Goal: Transaction & Acquisition: Subscribe to service/newsletter

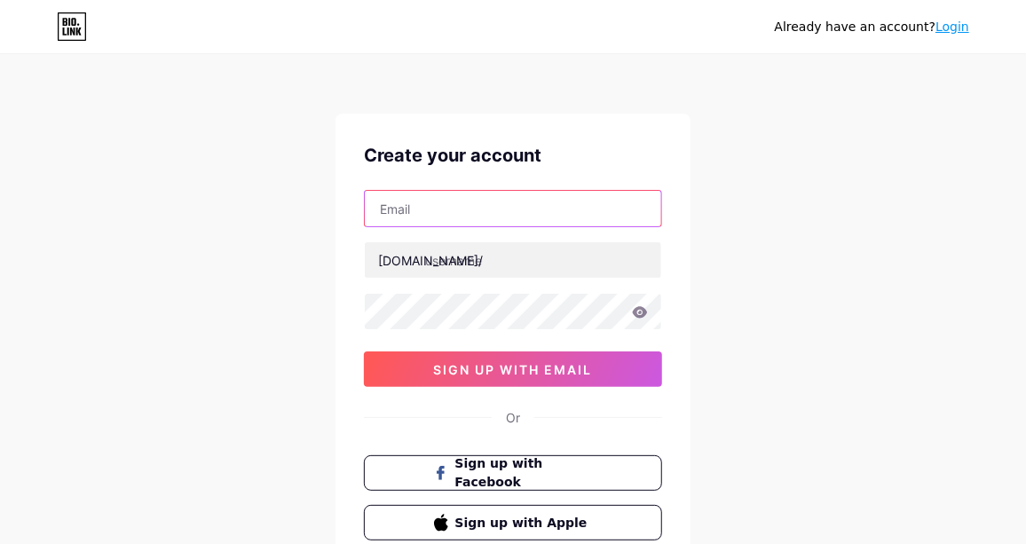
click at [432, 205] on input "text" at bounding box center [513, 208] width 296 height 35
paste input "[EMAIL_ADDRESS][DOMAIN_NAME]"
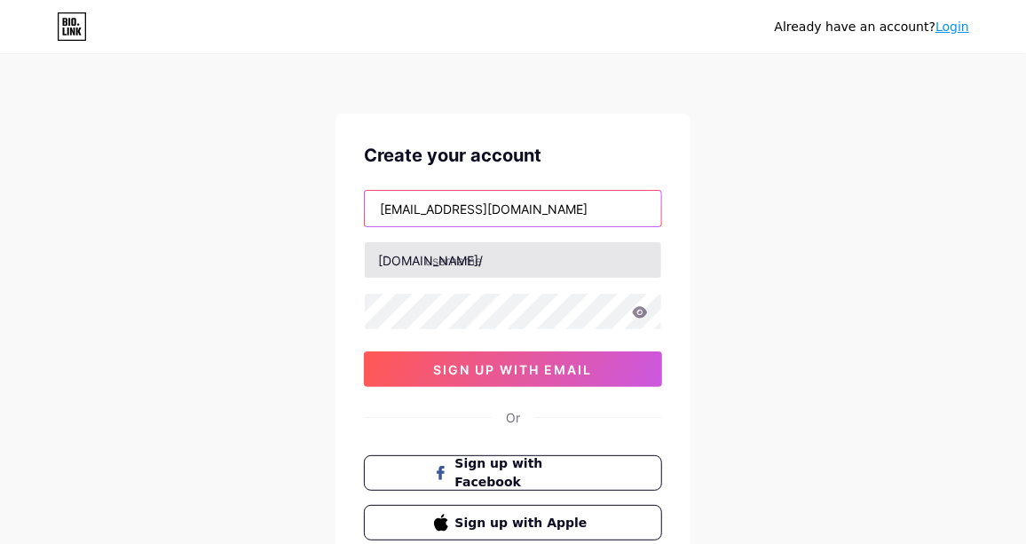
type input "[EMAIL_ADDRESS][DOMAIN_NAME]"
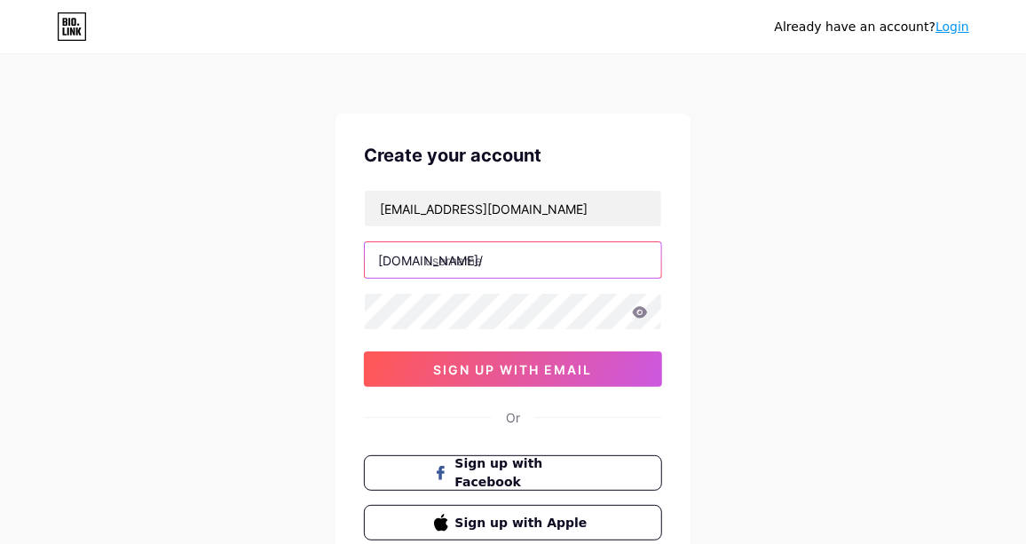
click at [491, 258] on input "text" at bounding box center [513, 259] width 296 height 35
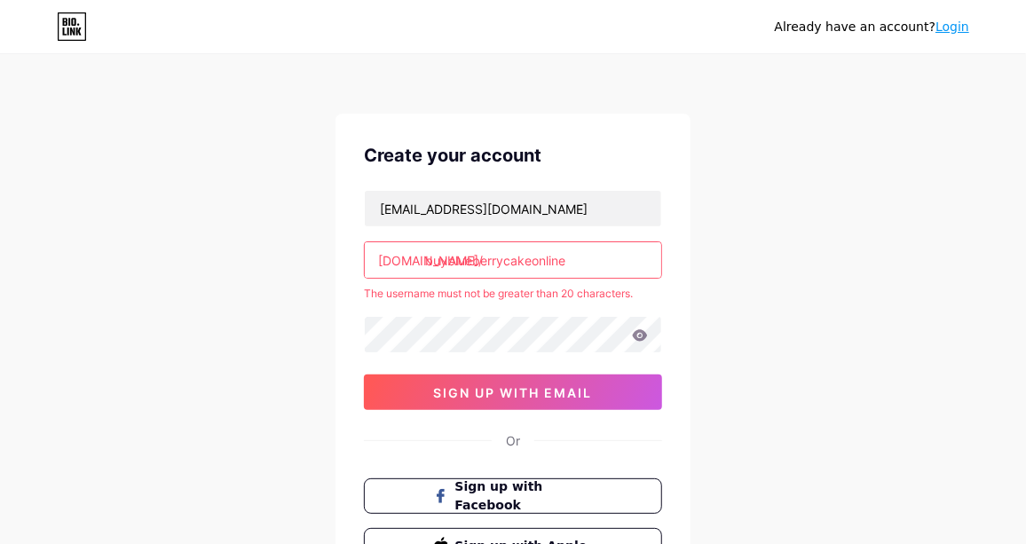
click at [571, 255] on input "buyblueberrycakeonline" at bounding box center [513, 259] width 296 height 35
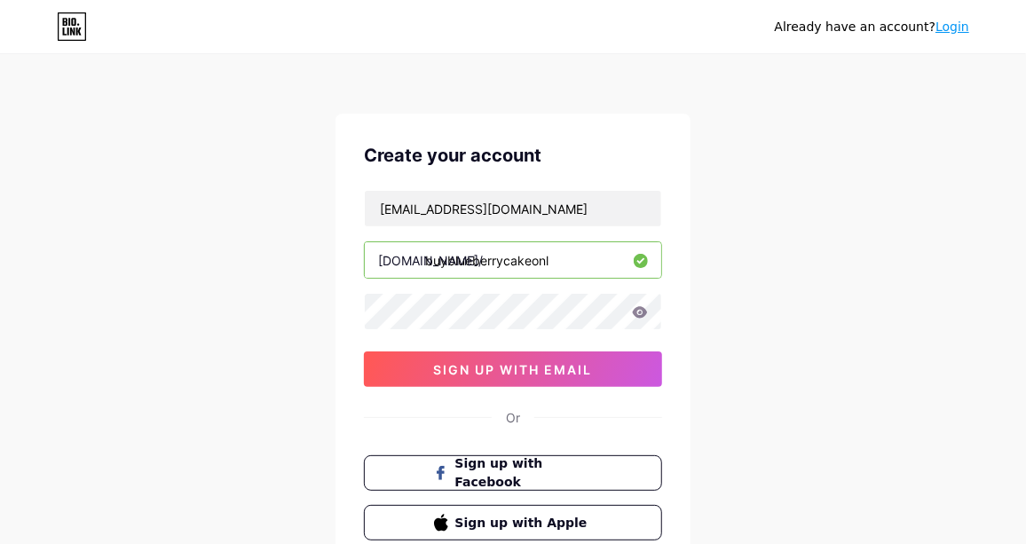
type input "buyblueberrycakeonl"
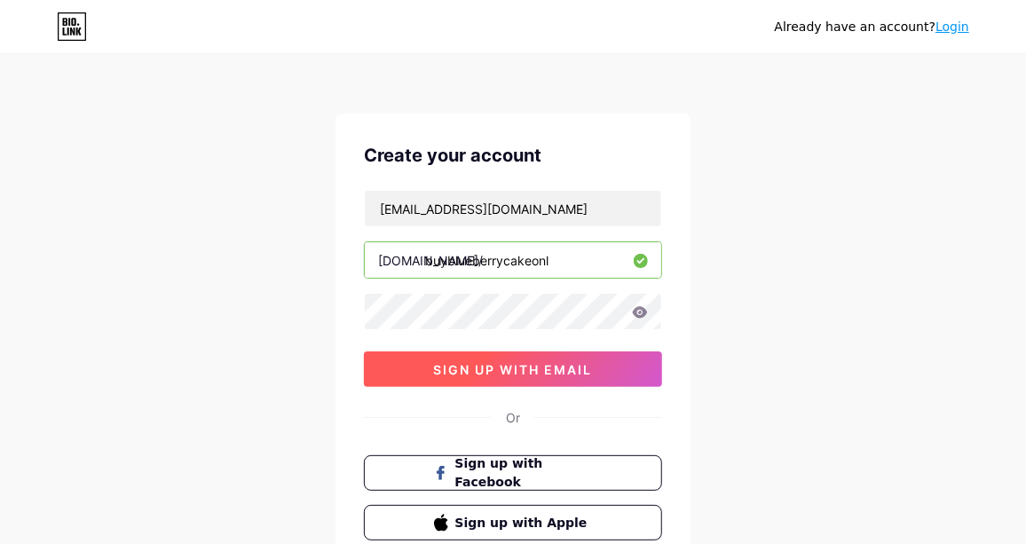
click at [504, 362] on span "sign up with email" at bounding box center [513, 369] width 159 height 15
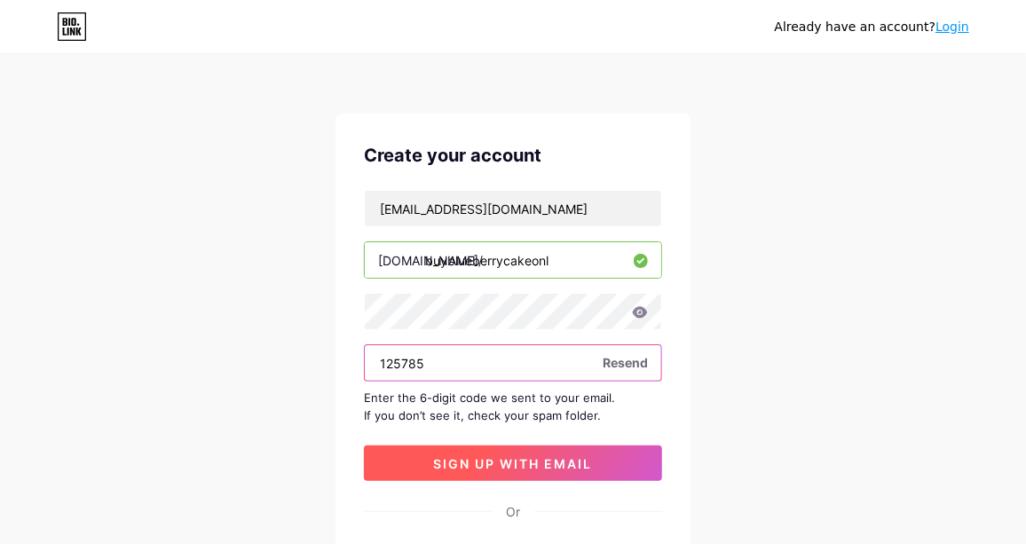
type input "125785"
click at [506, 456] on span "sign up with email" at bounding box center [513, 463] width 159 height 15
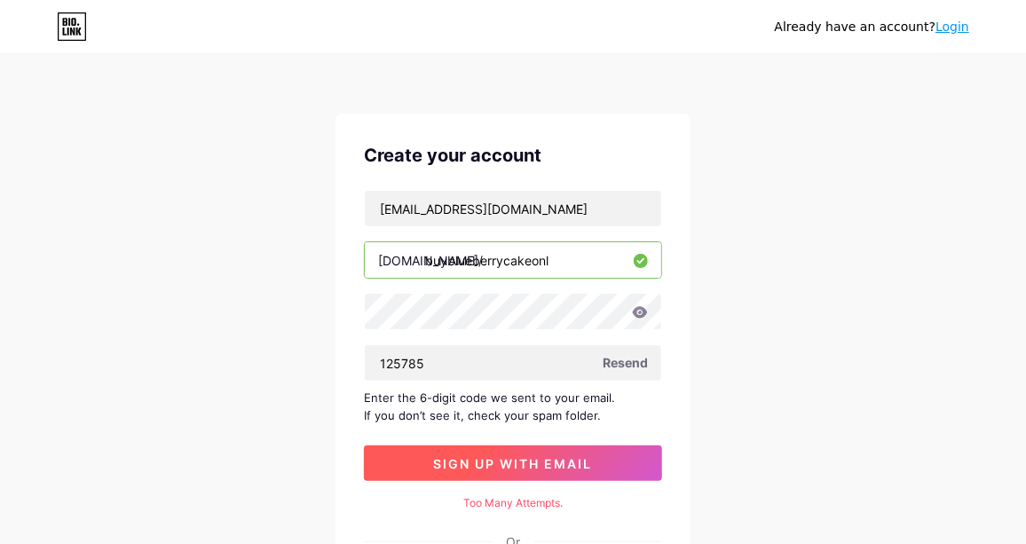
scroll to position [177, 0]
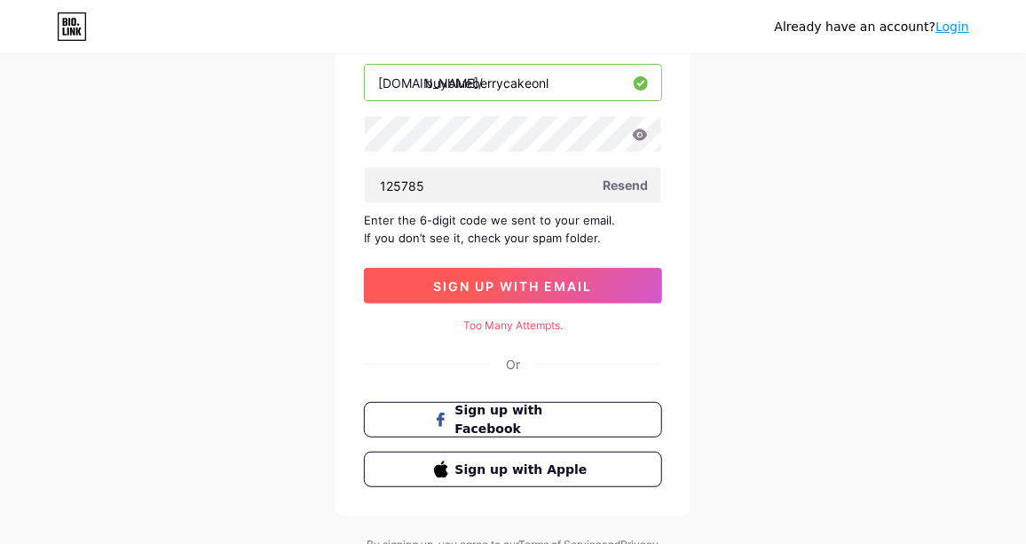
click at [517, 274] on button "sign up with email" at bounding box center [513, 285] width 298 height 35
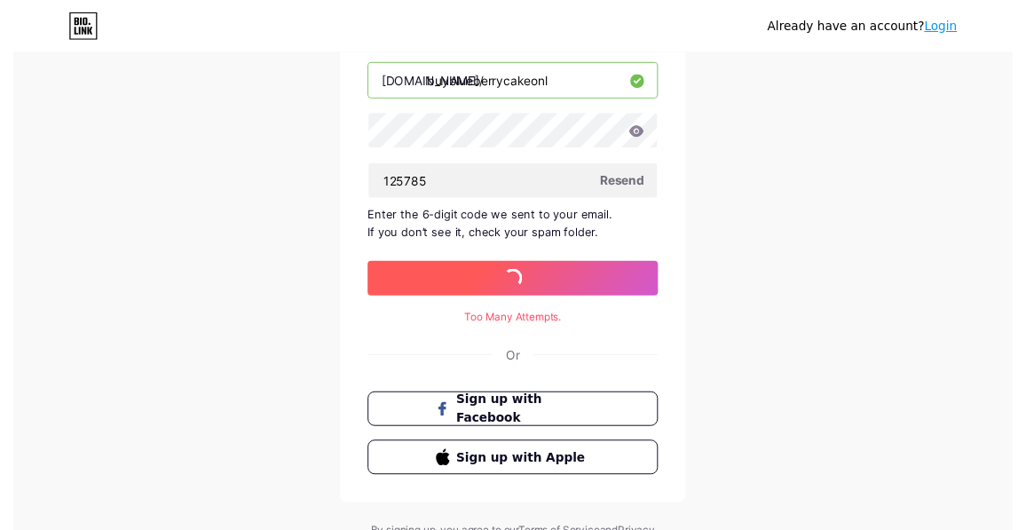
scroll to position [0, 0]
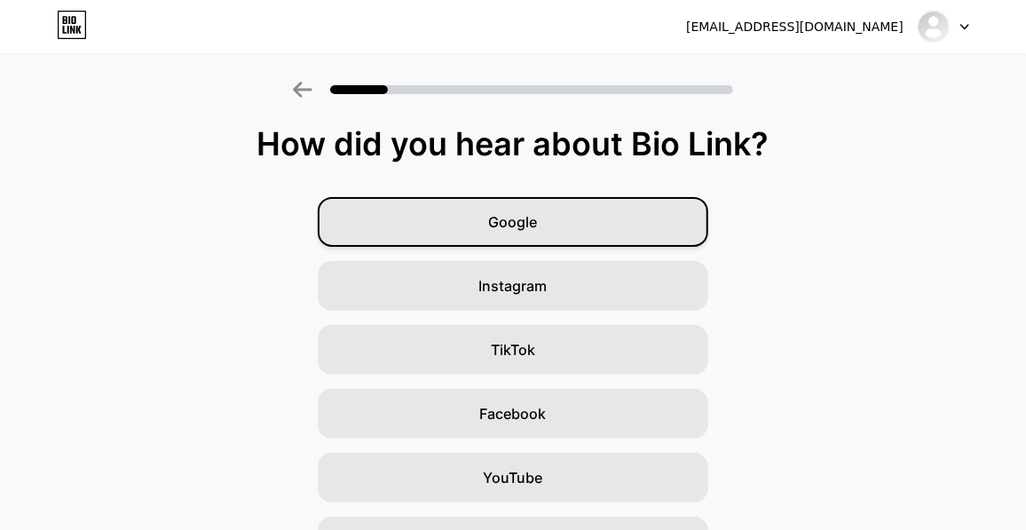
click at [617, 241] on div "Google" at bounding box center [513, 222] width 390 height 50
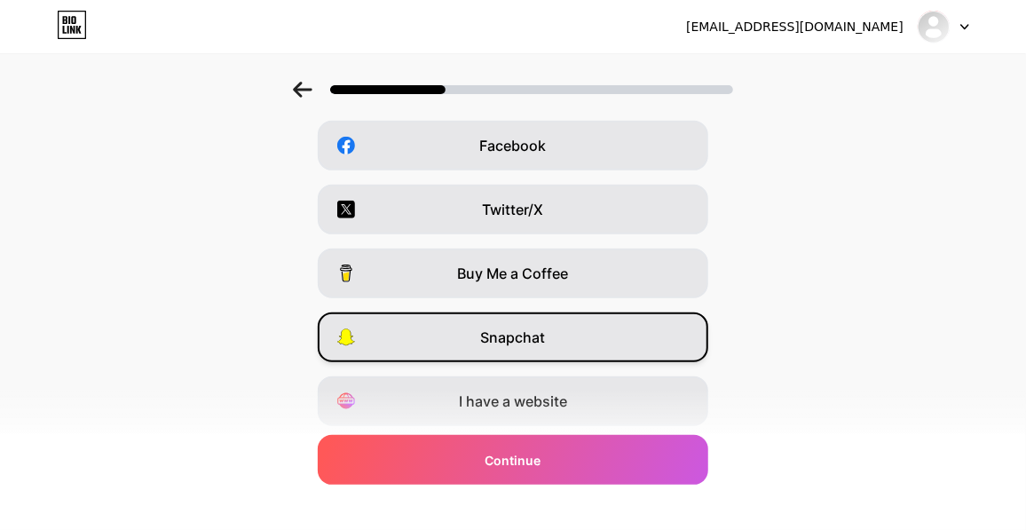
scroll to position [323, 0]
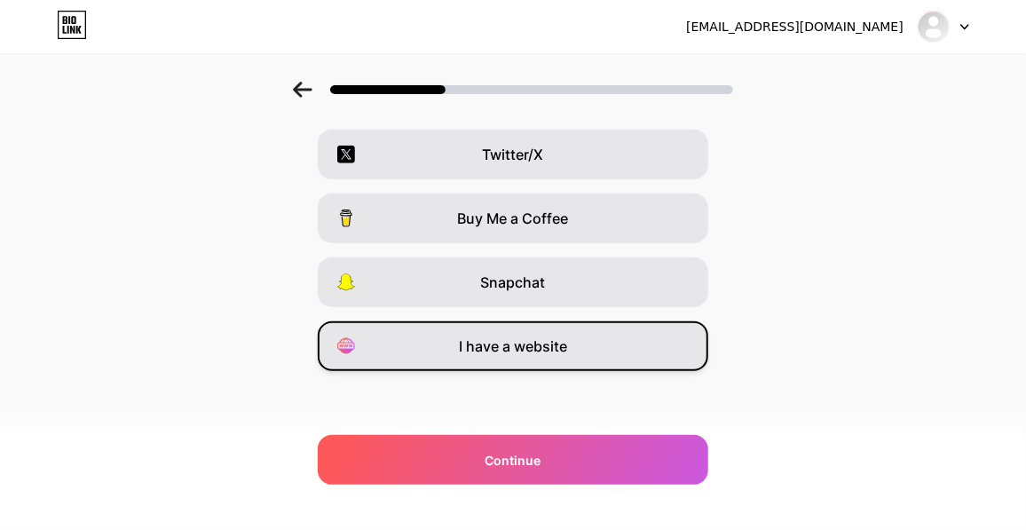
click at [548, 328] on div "I have a website" at bounding box center [513, 346] width 390 height 50
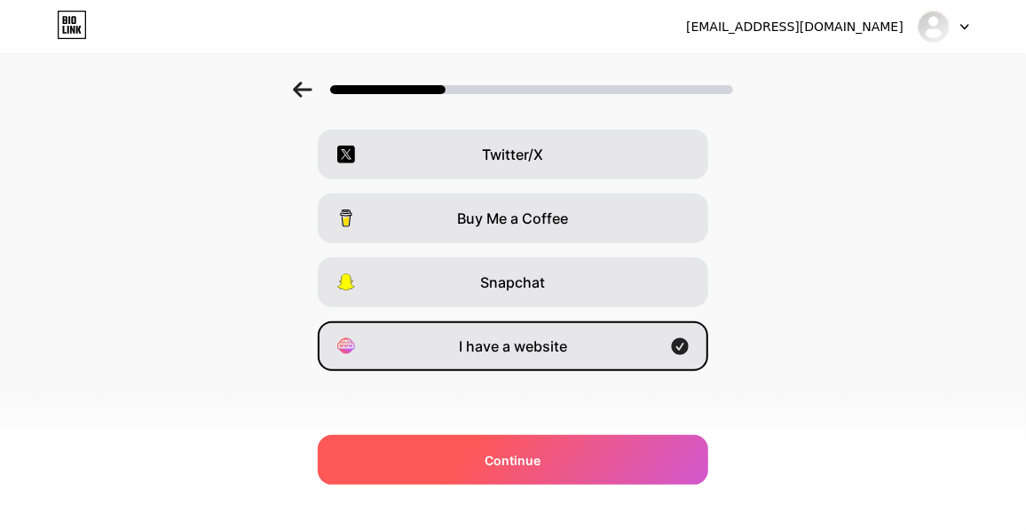
click at [547, 461] on div "Continue" at bounding box center [513, 460] width 390 height 50
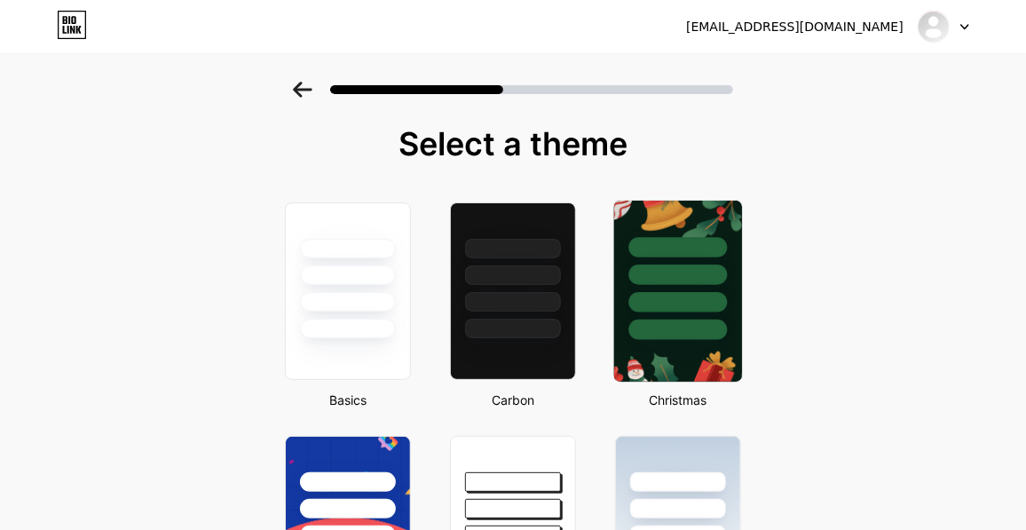
scroll to position [0, 0]
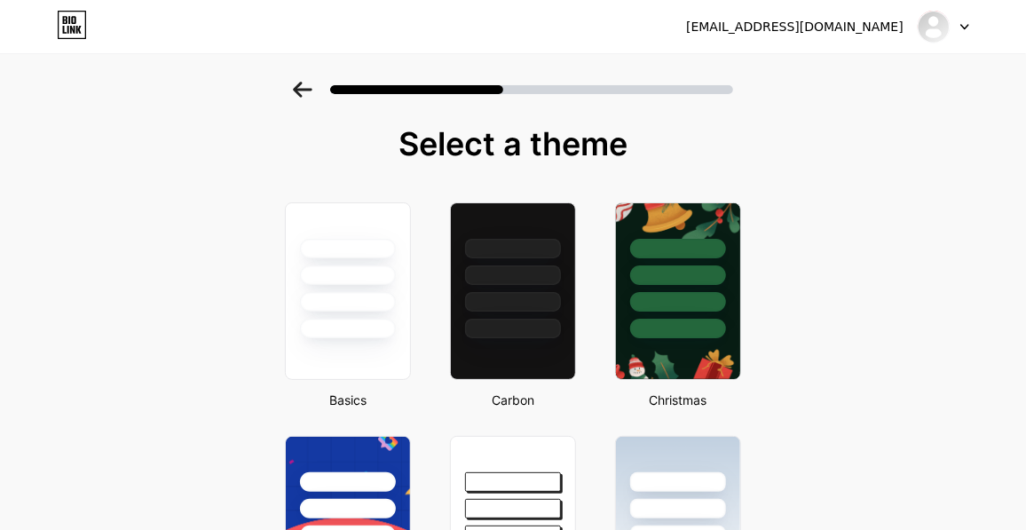
click at [969, 22] on div "[EMAIL_ADDRESS][DOMAIN_NAME] Logout" at bounding box center [513, 27] width 1026 height 32
click at [959, 20] on div at bounding box center [942, 27] width 51 height 32
click at [918, 21] on div at bounding box center [933, 27] width 32 height 32
click at [932, 28] on img at bounding box center [933, 26] width 28 height 28
click at [821, 20] on div "[EMAIL_ADDRESS][DOMAIN_NAME]" at bounding box center [794, 27] width 217 height 19
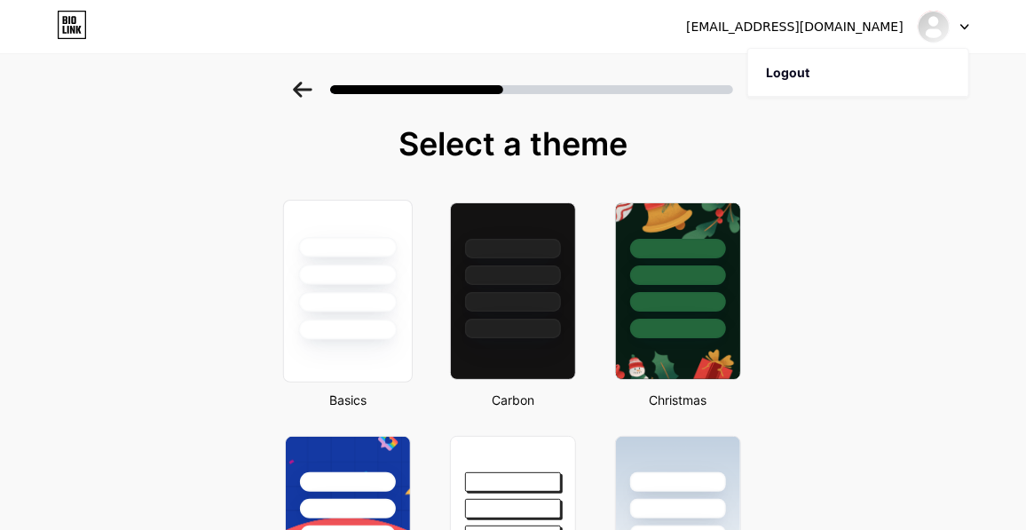
click at [353, 251] on div at bounding box center [347, 247] width 98 height 20
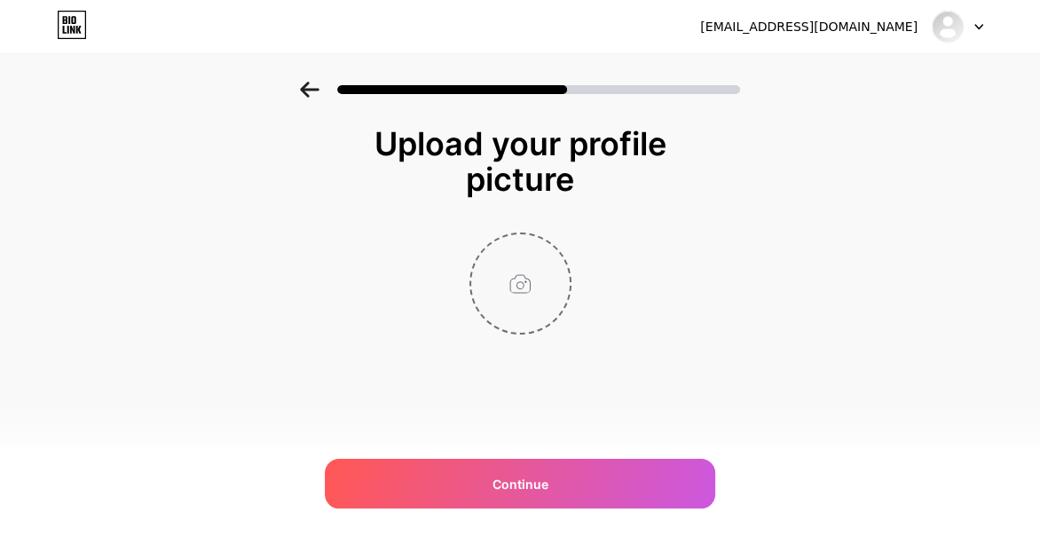
click at [520, 297] on input "file" at bounding box center [520, 283] width 98 height 98
type input "C:\fakepath\Buy Blueberry Cake Online.jpg"
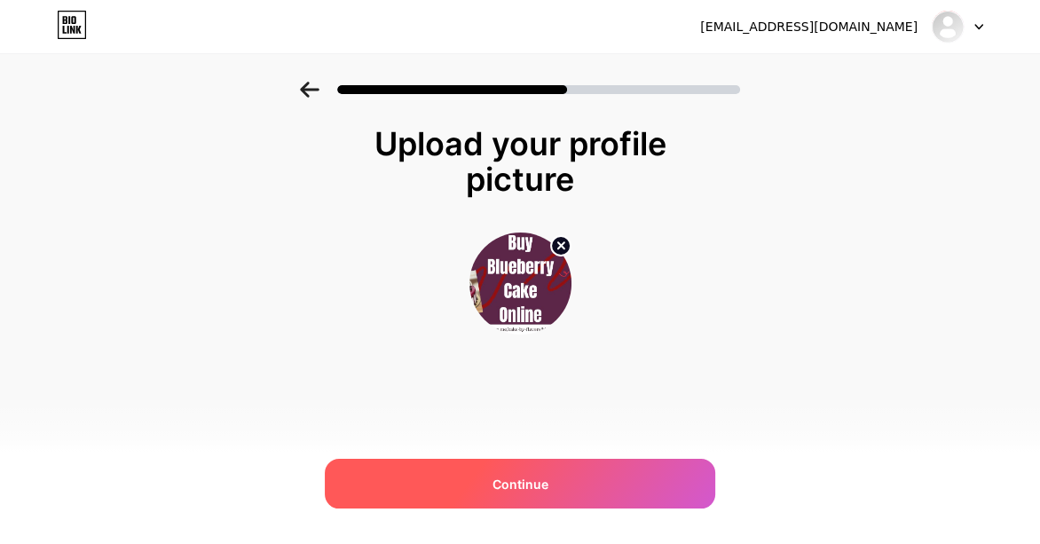
click at [544, 485] on span "Continue" at bounding box center [520, 484] width 56 height 19
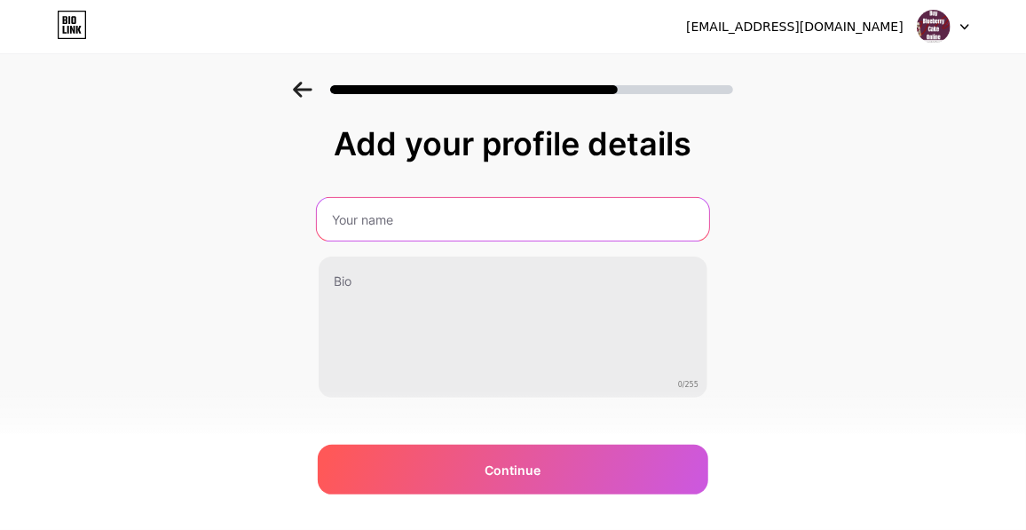
click at [366, 225] on input "text" at bounding box center [513, 219] width 392 height 43
type input "Buy Blueberry Cake Online"
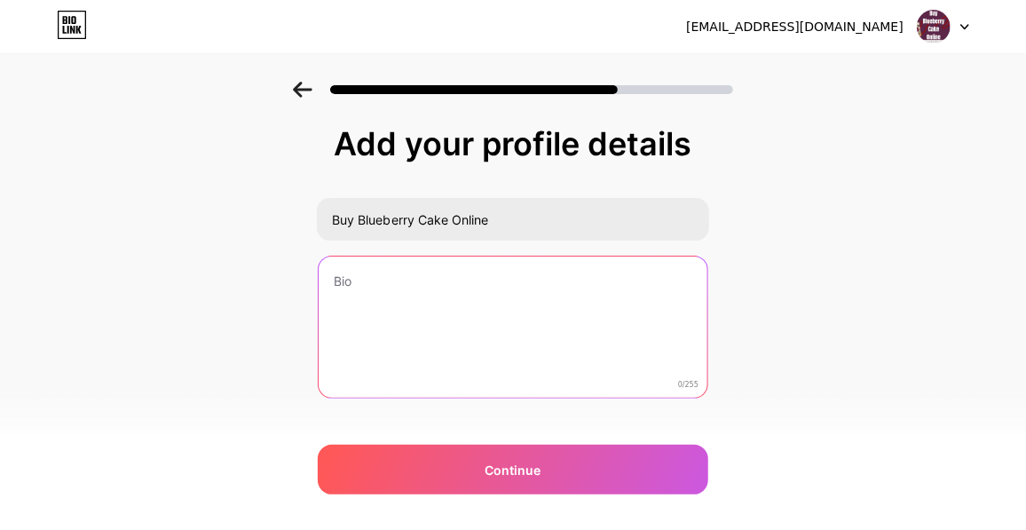
click at [457, 290] on textarea at bounding box center [512, 327] width 389 height 143
paste textarea "Buy now: [URL][DOMAIN_NAME] Blueberry cake is a soft, moist dessert filled with…"
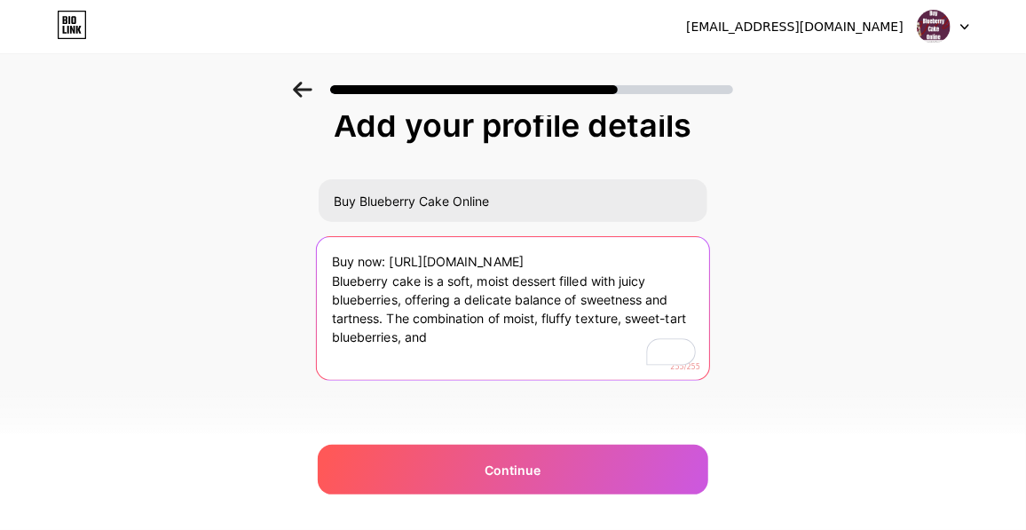
scroll to position [28, 0]
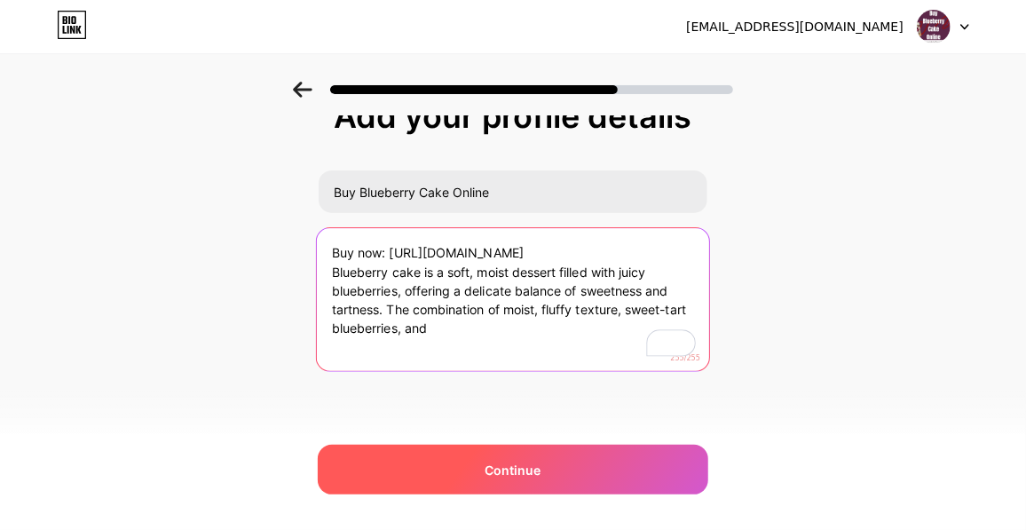
type textarea "Buy now: [URL][DOMAIN_NAME] Blueberry cake is a soft, moist dessert filled with…"
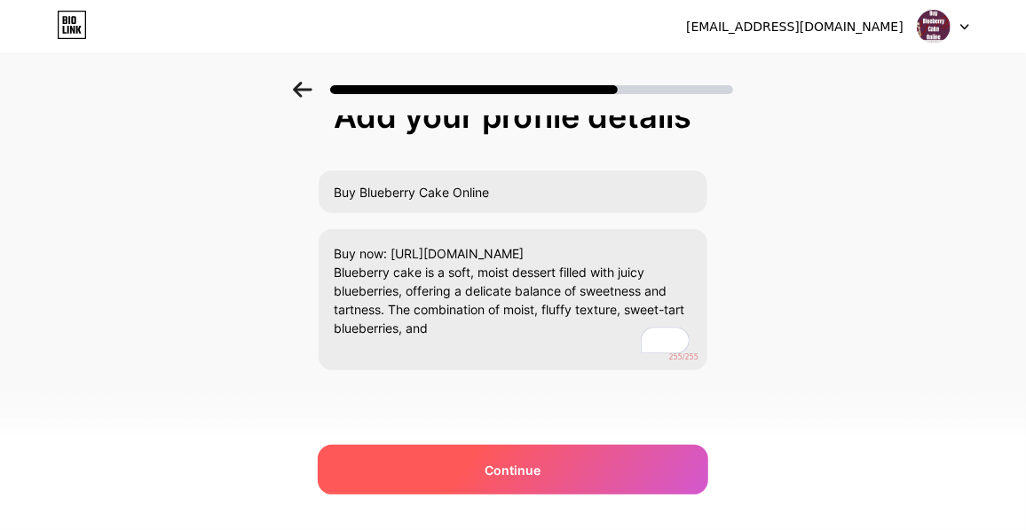
click at [564, 459] on div "Continue" at bounding box center [513, 469] width 390 height 50
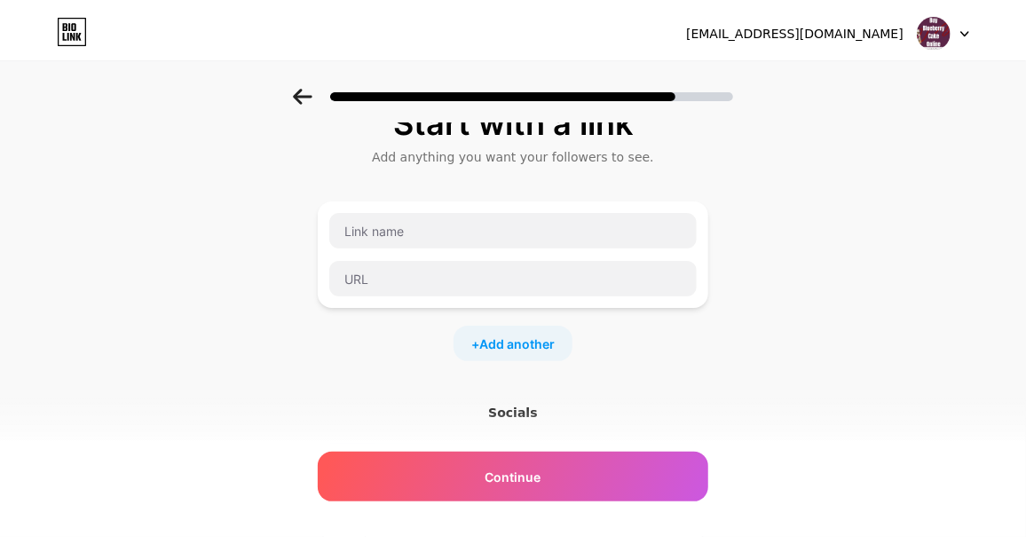
scroll to position [0, 0]
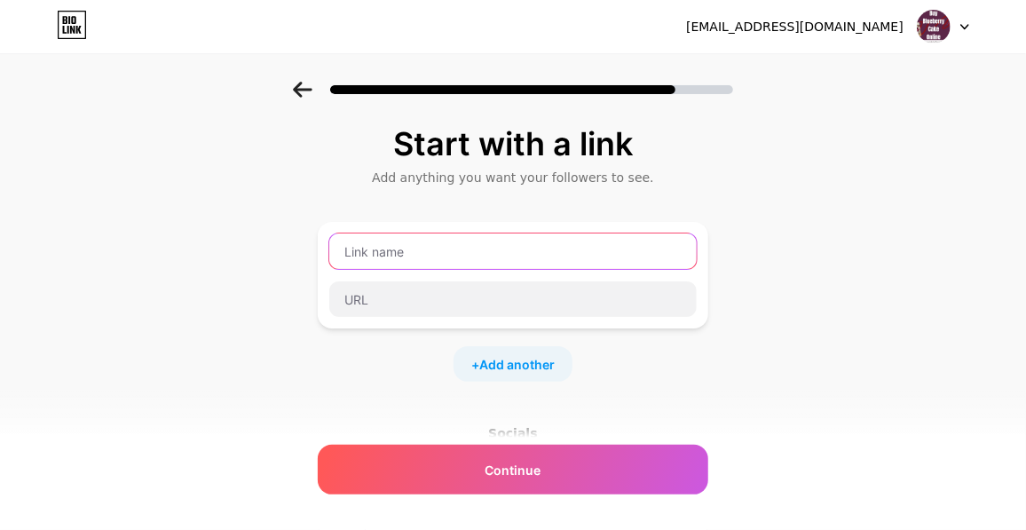
click at [420, 251] on input "text" at bounding box center [512, 250] width 367 height 35
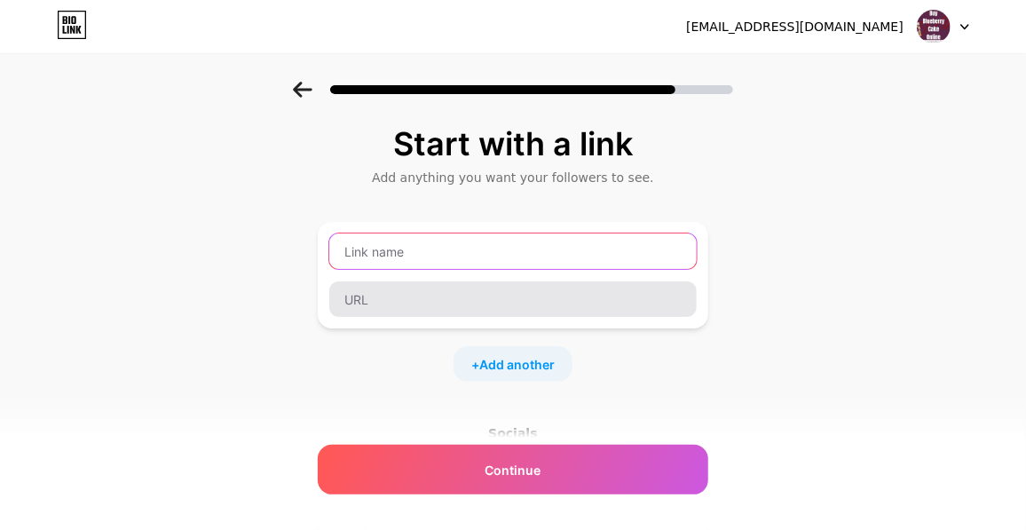
paste input "[URL][DOMAIN_NAME]"
type input "[URL][DOMAIN_NAME]"
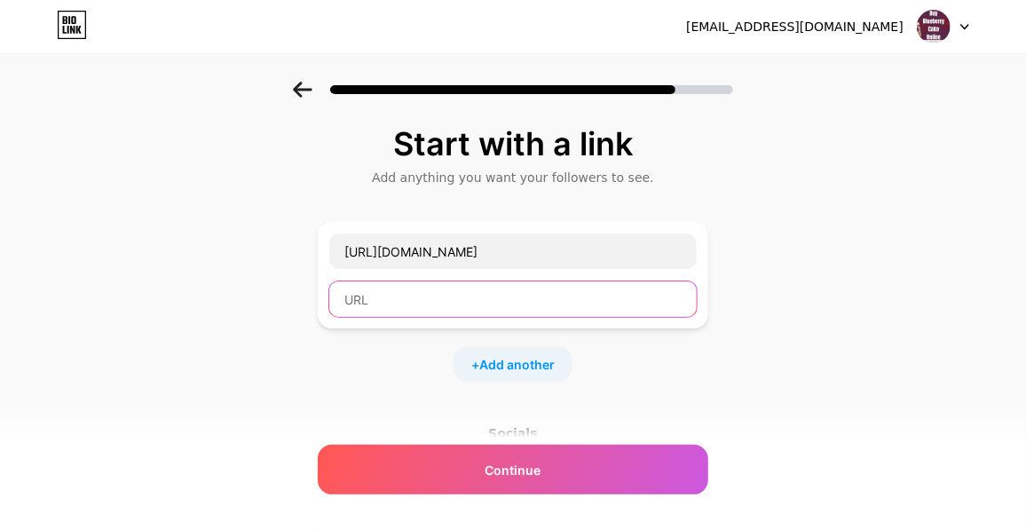
click at [409, 295] on input "text" at bounding box center [512, 298] width 367 height 35
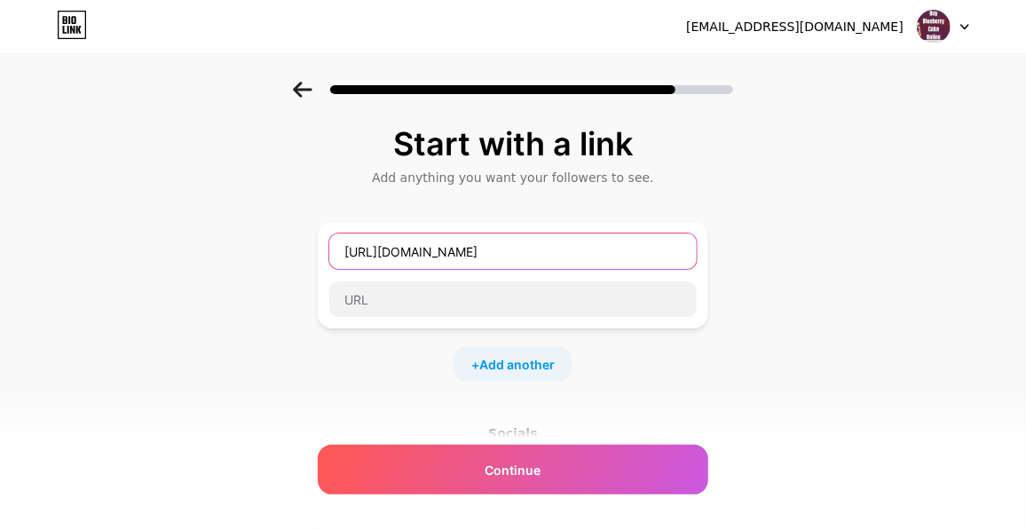
click at [366, 255] on input "[URL][DOMAIN_NAME]" at bounding box center [512, 250] width 367 height 35
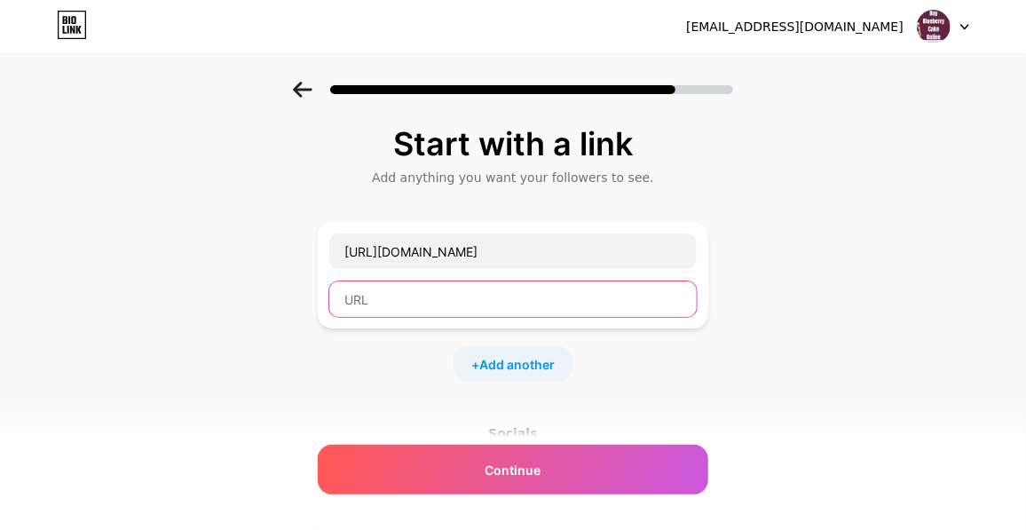
click at [372, 298] on input "text" at bounding box center [512, 298] width 367 height 35
paste input "[URL][DOMAIN_NAME]"
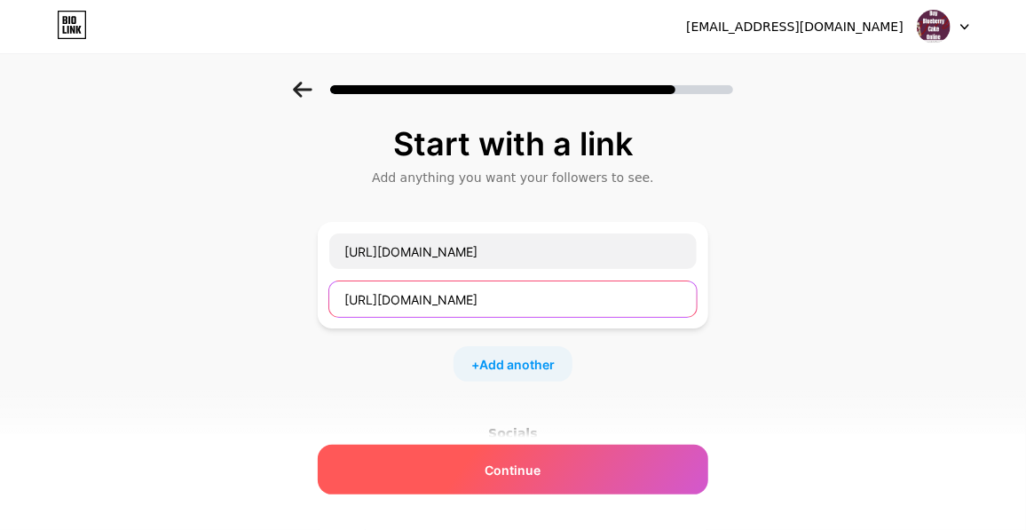
type input "[URL][DOMAIN_NAME]"
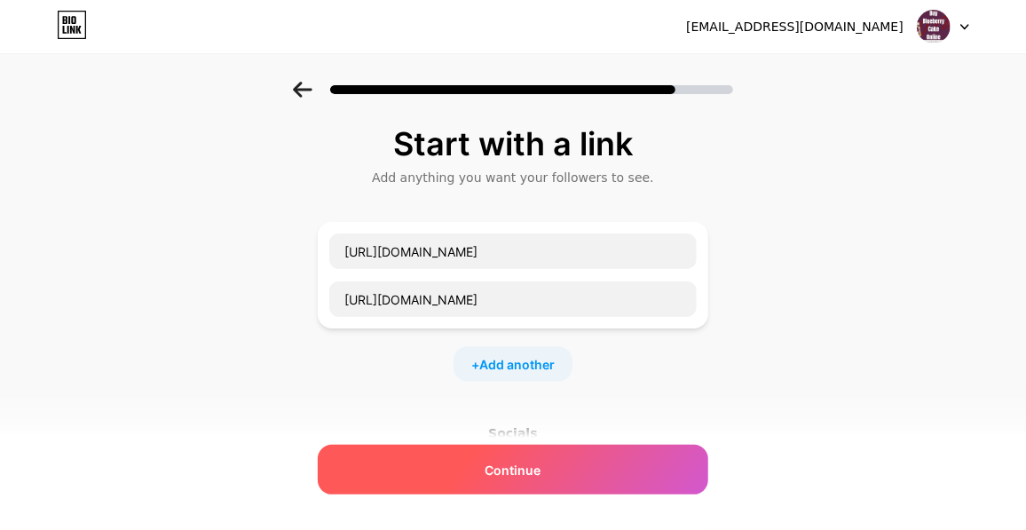
click at [553, 465] on div "Continue" at bounding box center [513, 469] width 390 height 50
click at [517, 464] on span "Continue" at bounding box center [513, 469] width 56 height 19
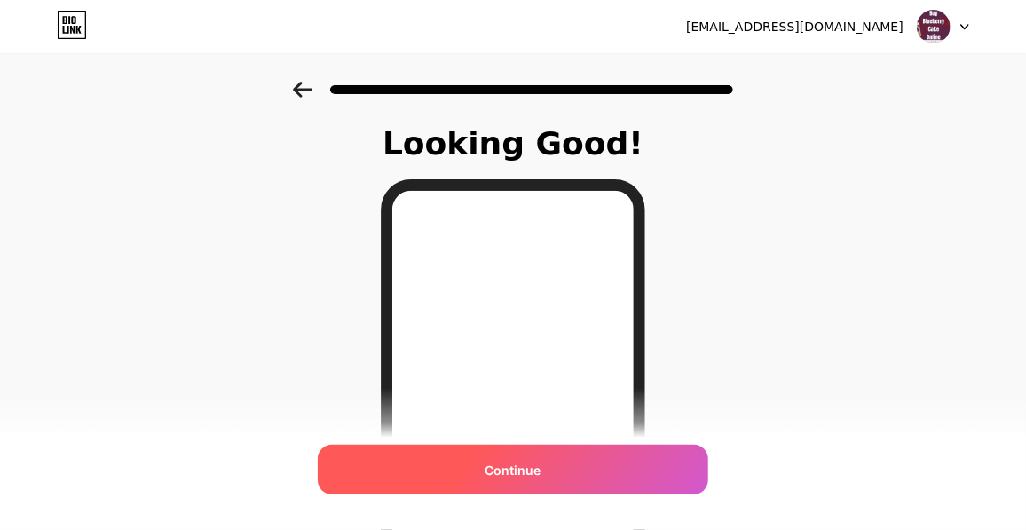
click at [520, 461] on span "Continue" at bounding box center [513, 469] width 56 height 19
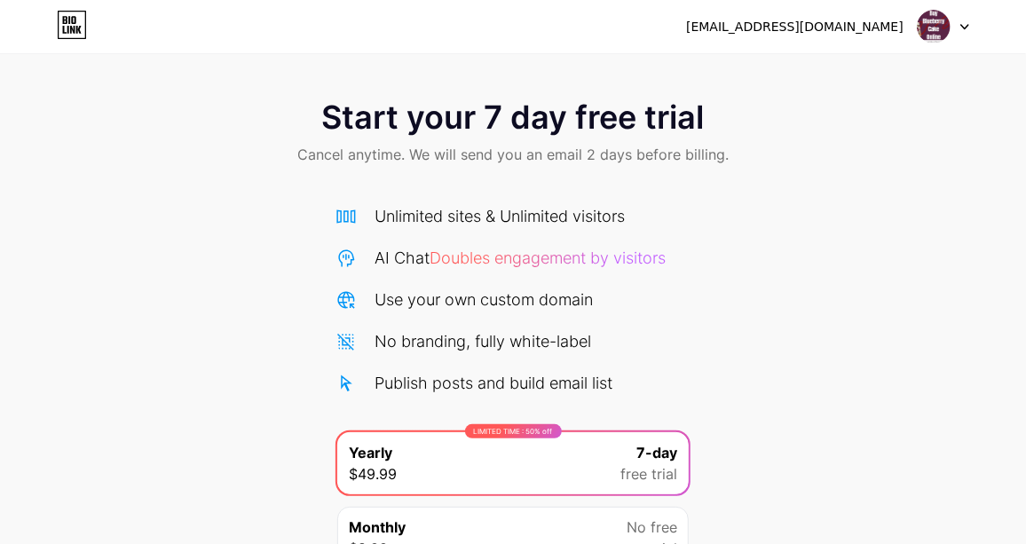
click at [933, 26] on img at bounding box center [933, 27] width 34 height 34
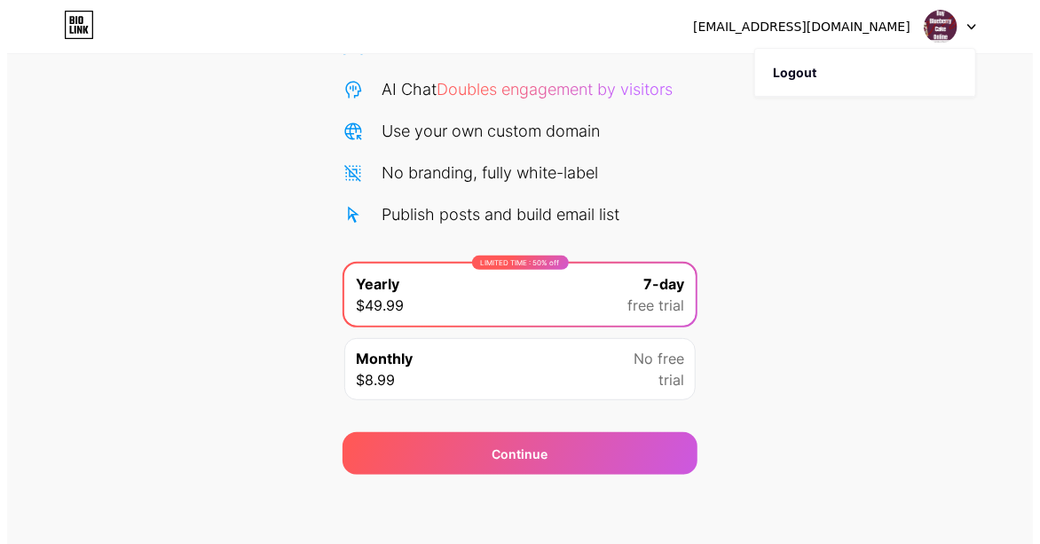
scroll to position [169, 0]
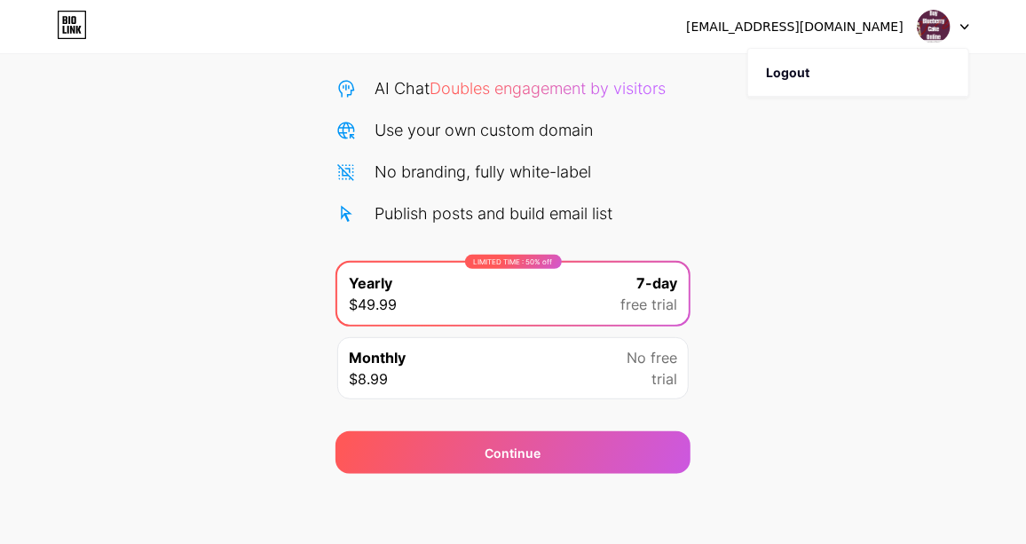
click at [656, 291] on span "7-day" at bounding box center [656, 282] width 41 height 21
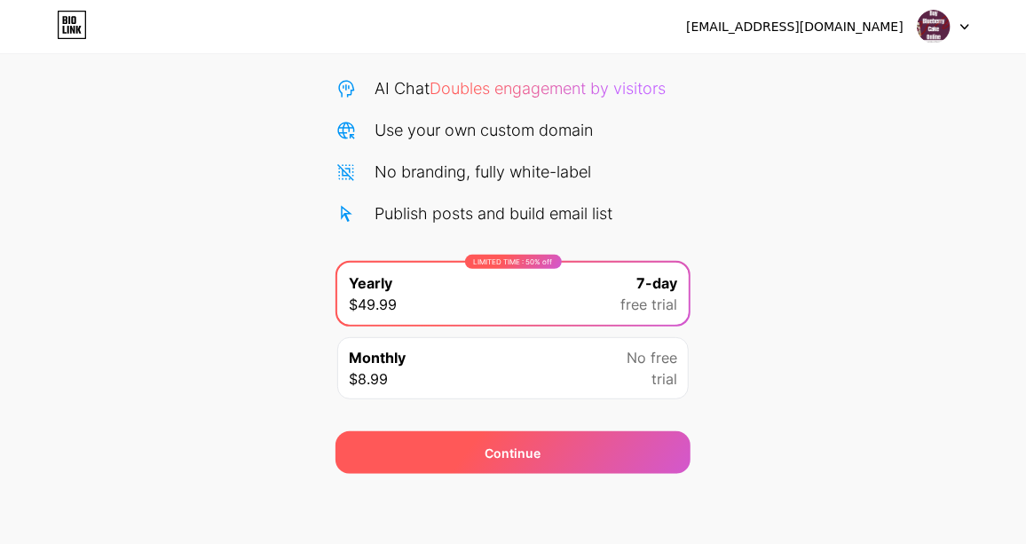
click at [550, 451] on div "Continue" at bounding box center [512, 452] width 355 height 43
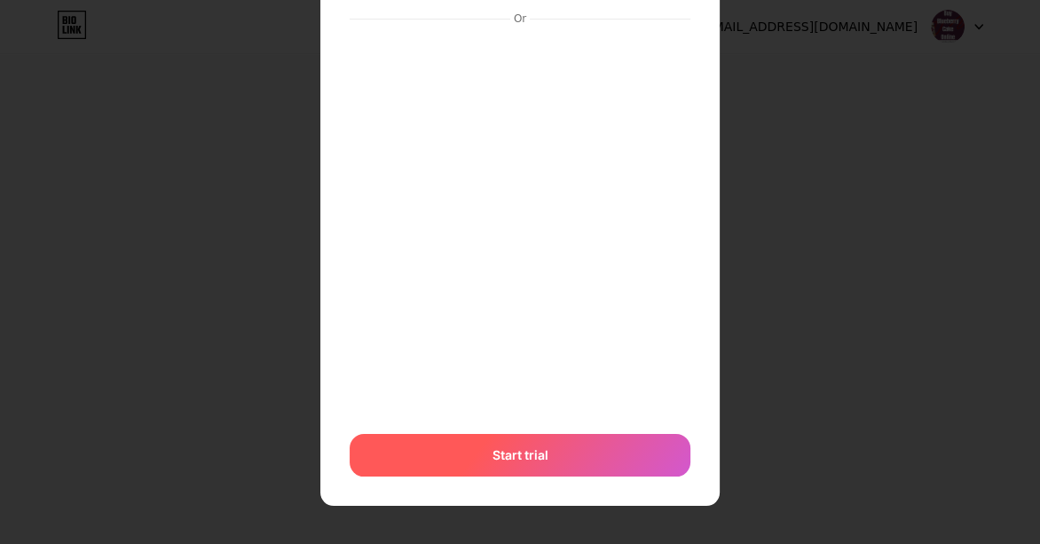
click at [544, 447] on div "Start trial" at bounding box center [520, 455] width 341 height 43
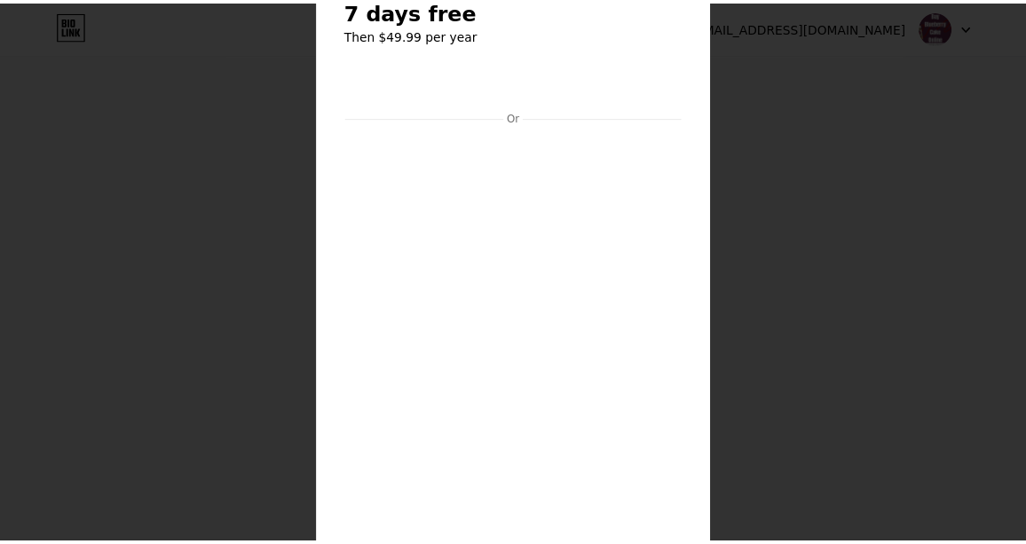
scroll to position [0, 0]
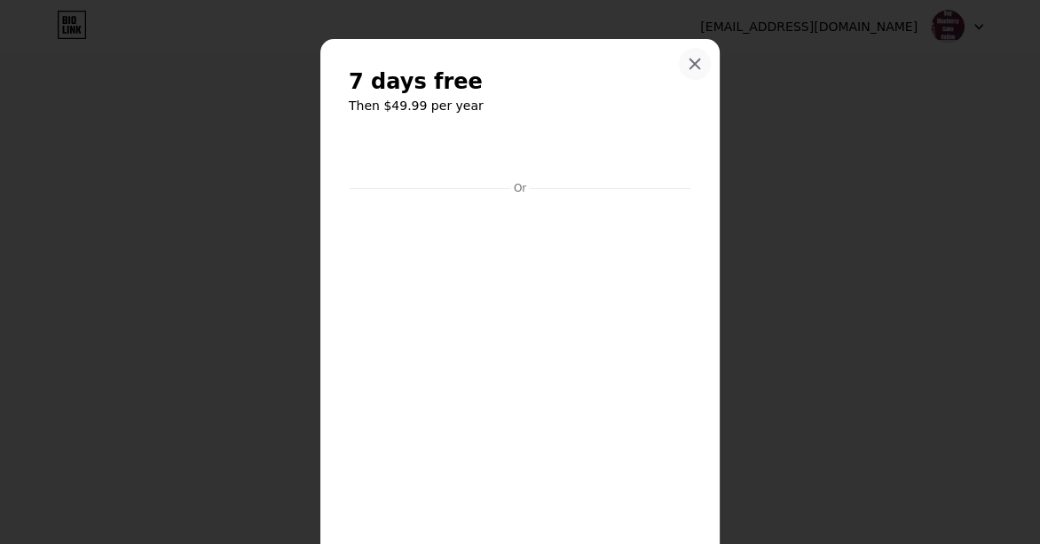
click at [688, 75] on div at bounding box center [695, 64] width 32 height 32
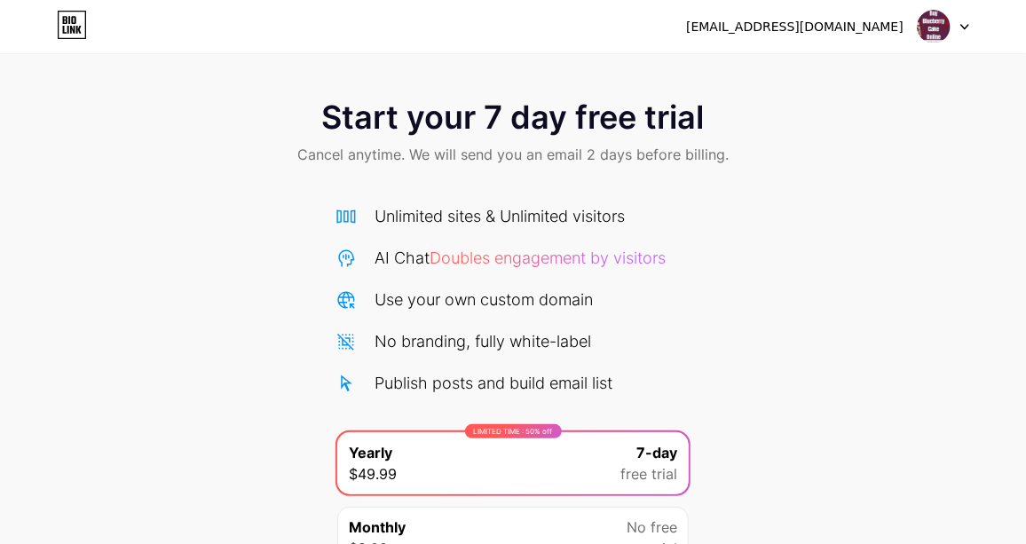
click at [919, 21] on img at bounding box center [933, 27] width 34 height 34
click at [963, 32] on div at bounding box center [942, 27] width 51 height 32
click at [964, 28] on icon at bounding box center [964, 27] width 7 height 4
click at [73, 31] on icon at bounding box center [72, 30] width 4 height 8
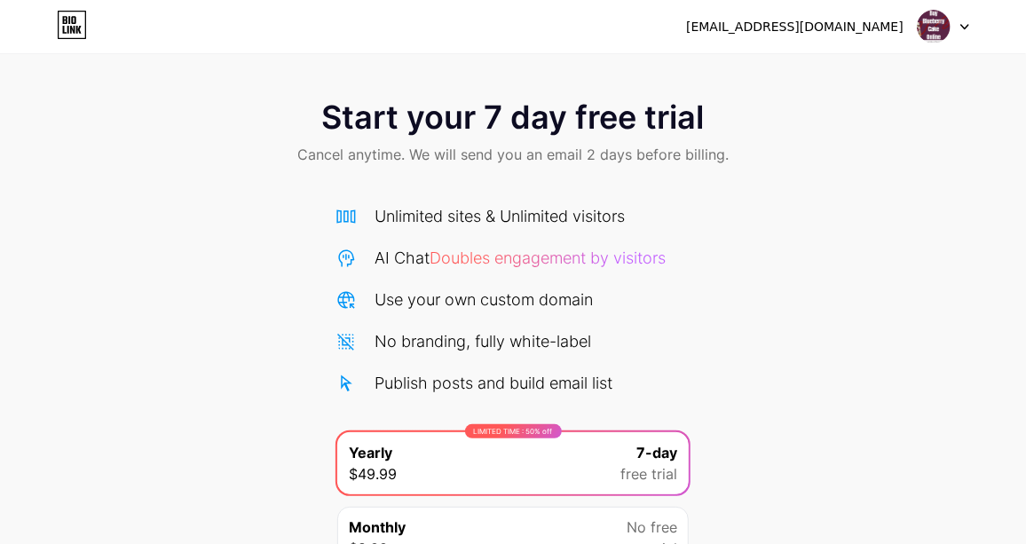
click at [62, 16] on icon at bounding box center [72, 25] width 30 height 28
click at [947, 32] on img at bounding box center [933, 27] width 34 height 34
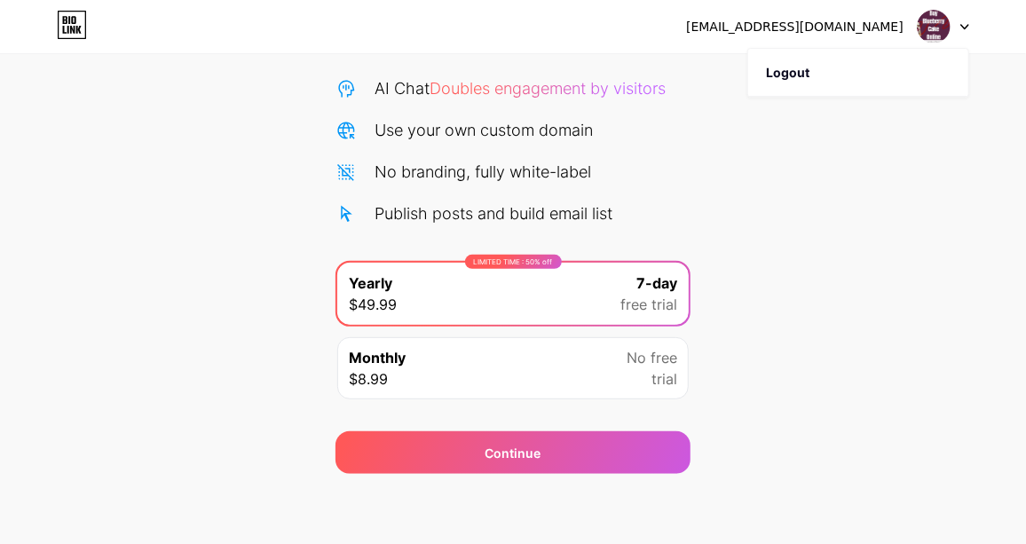
click at [571, 364] on div "Monthly $8.99 No free trial" at bounding box center [512, 368] width 351 height 62
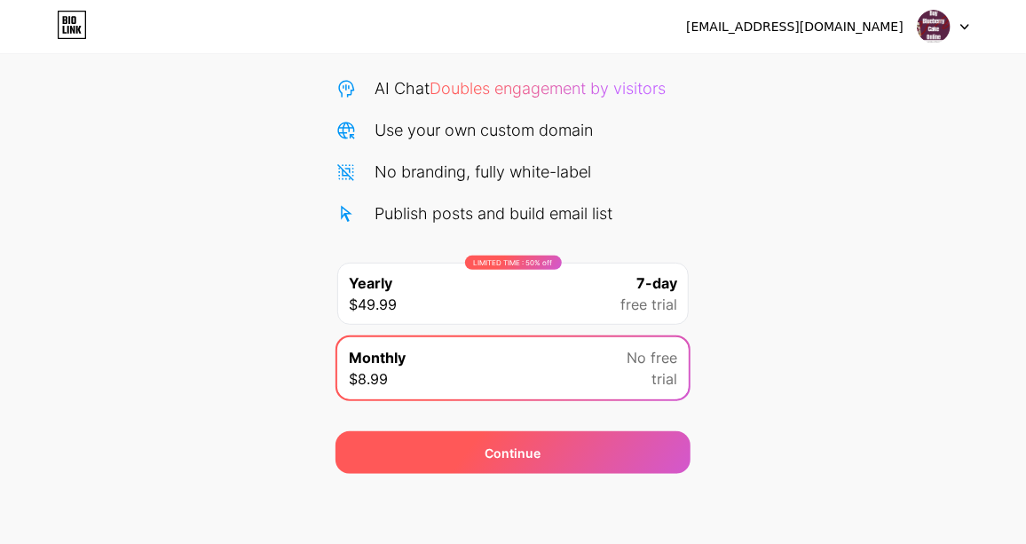
click at [556, 449] on div "Continue" at bounding box center [512, 452] width 355 height 43
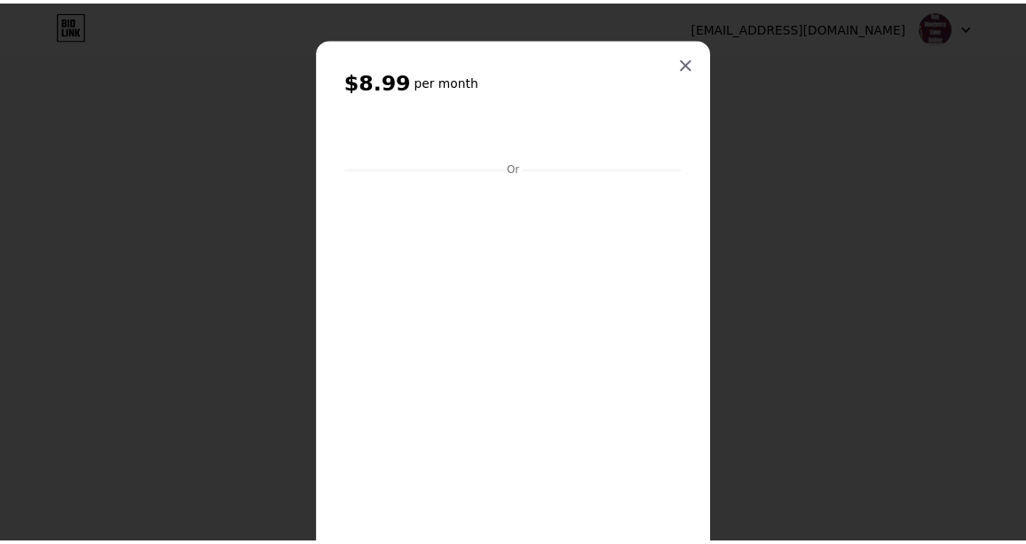
scroll to position [0, 0]
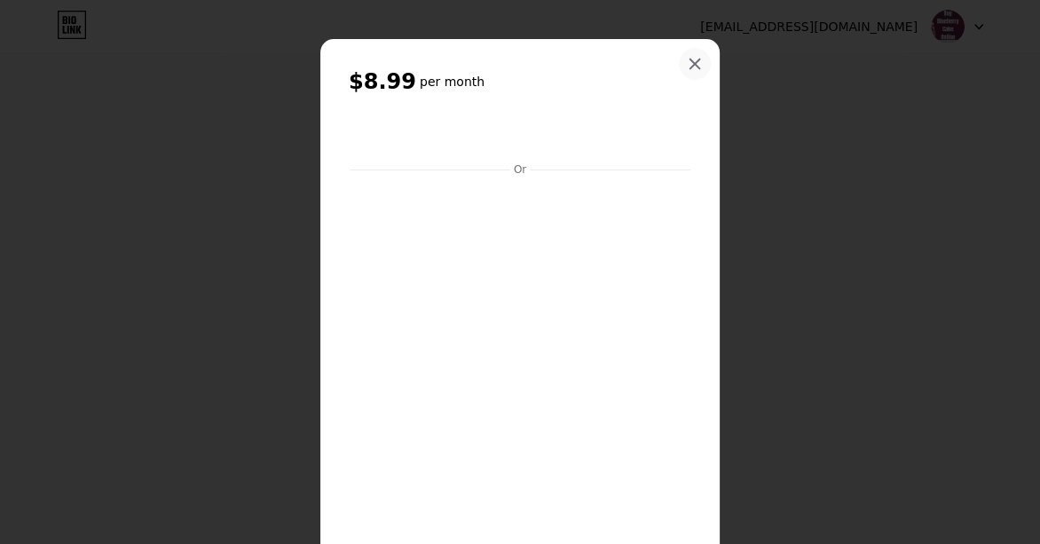
click at [680, 66] on div at bounding box center [695, 64] width 32 height 32
